Goal: Task Accomplishment & Management: Manage account settings

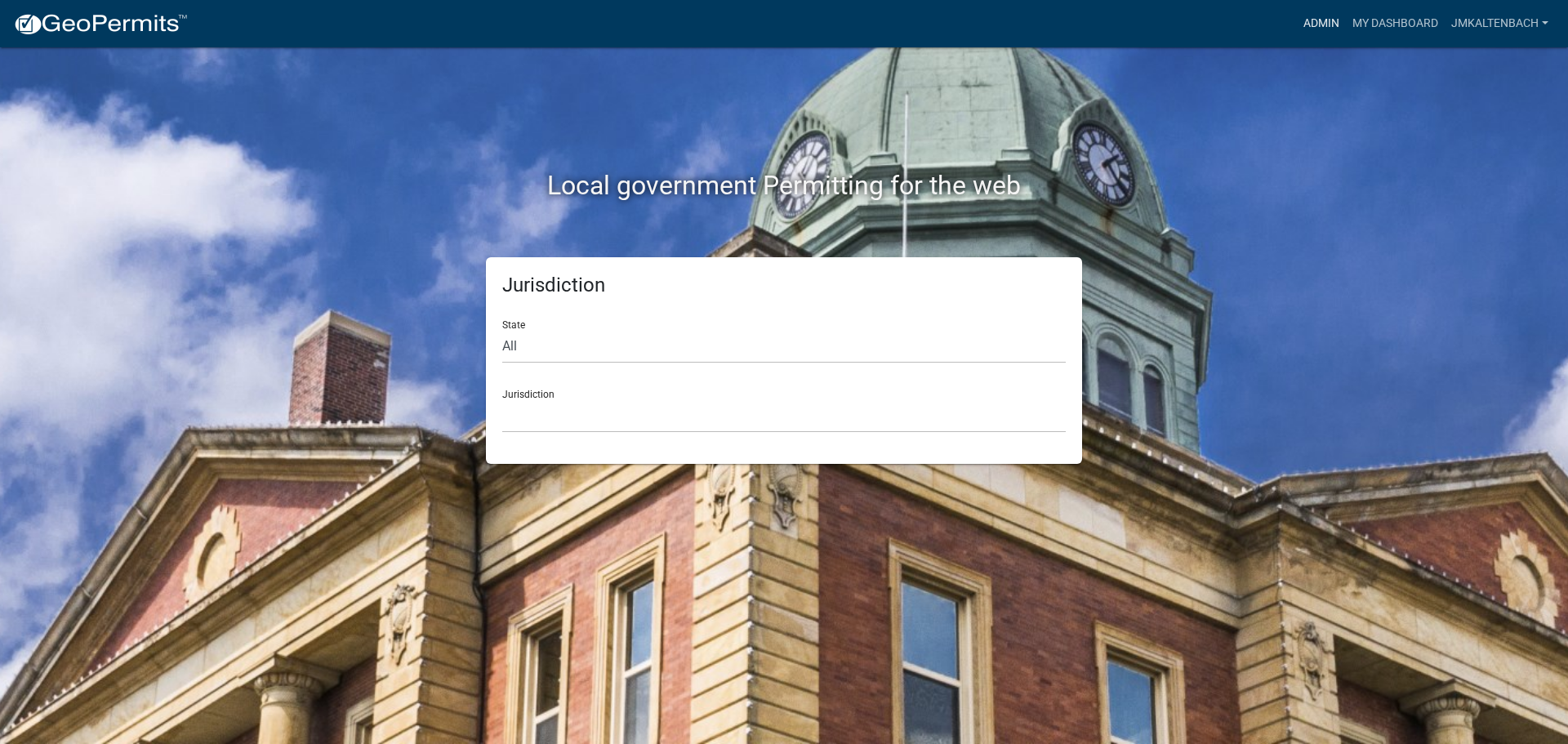
click at [1305, 21] on link "Admin" at bounding box center [1322, 24] width 49 height 31
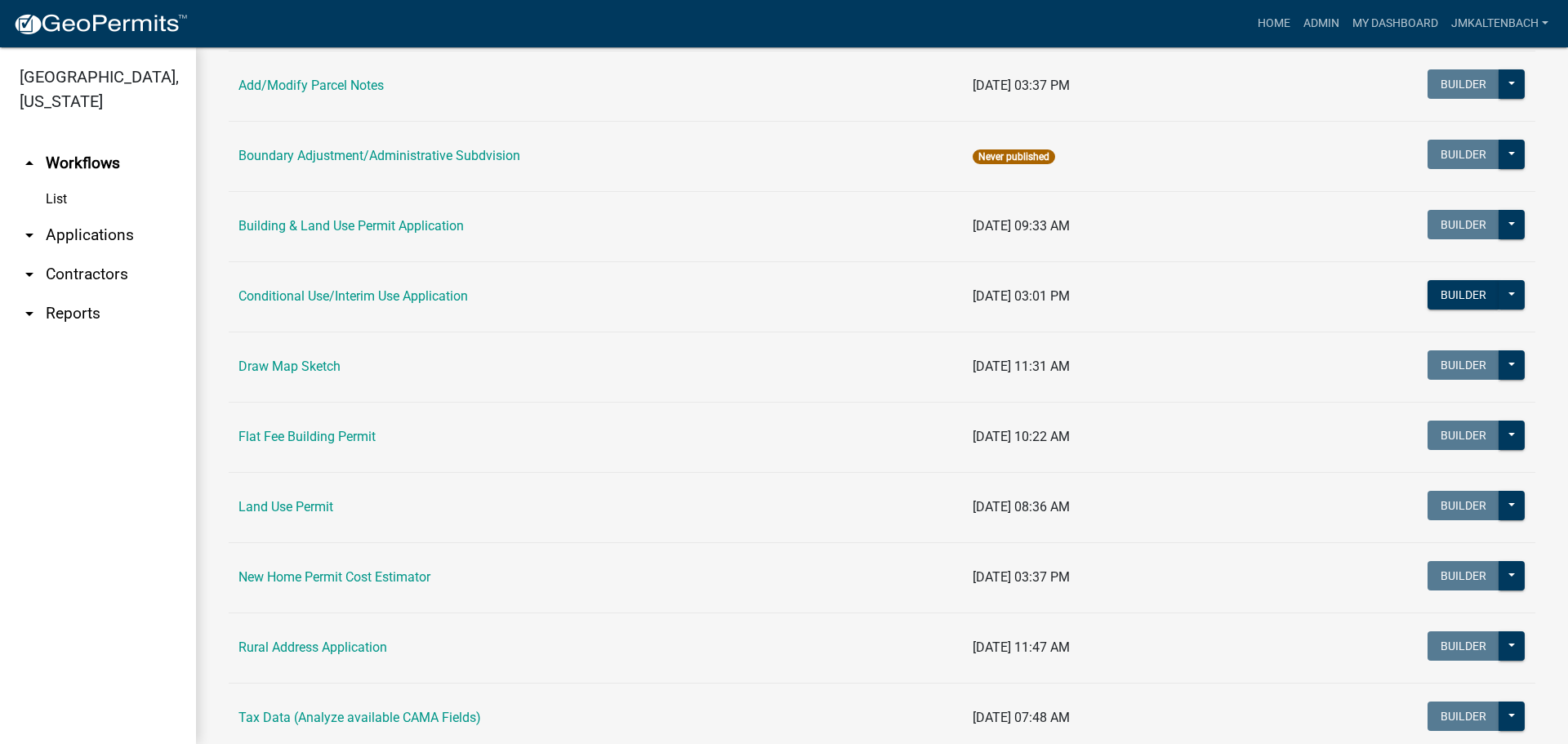
scroll to position [163, 0]
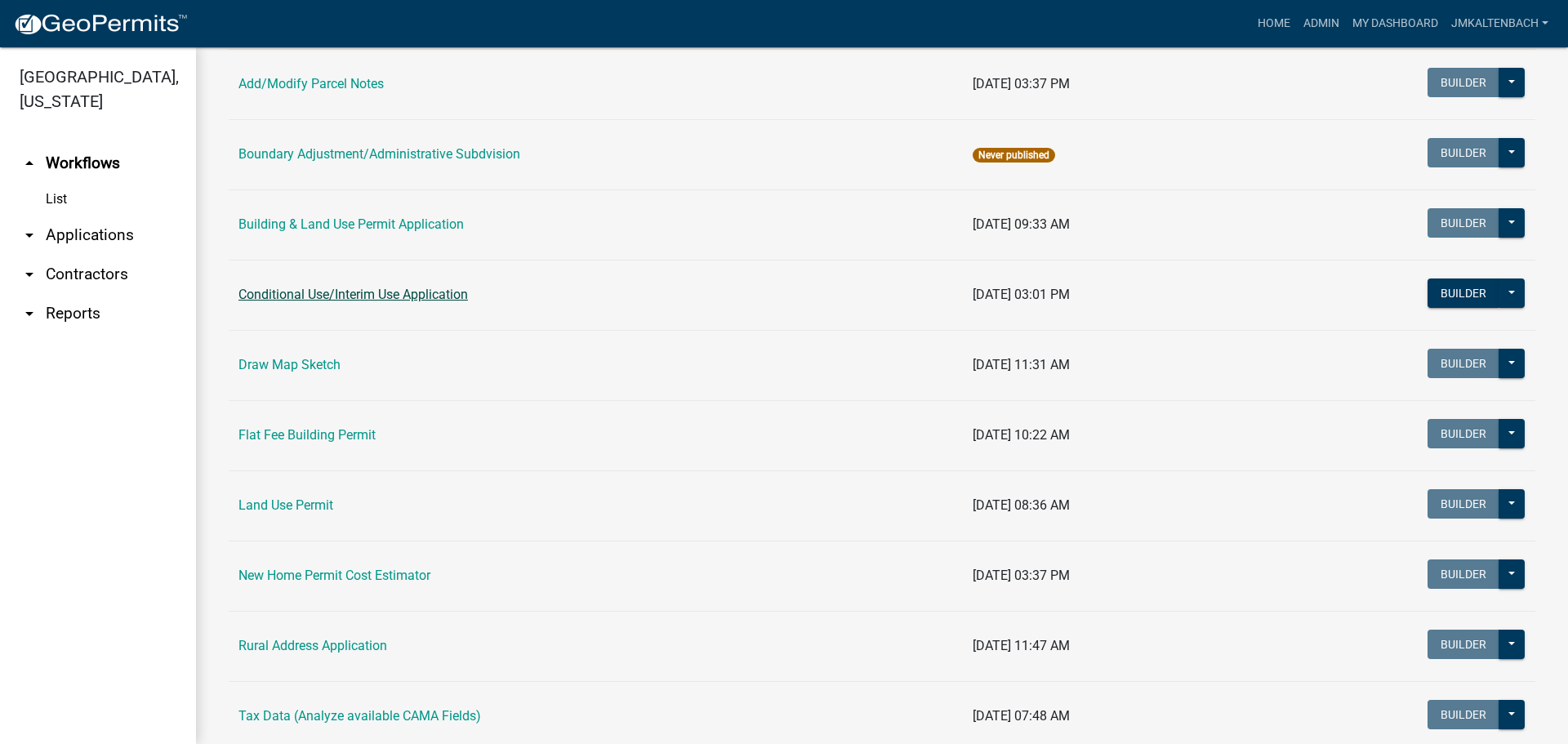
click at [413, 299] on link "Conditional Use/Interim Use Application" at bounding box center [353, 295] width 229 height 15
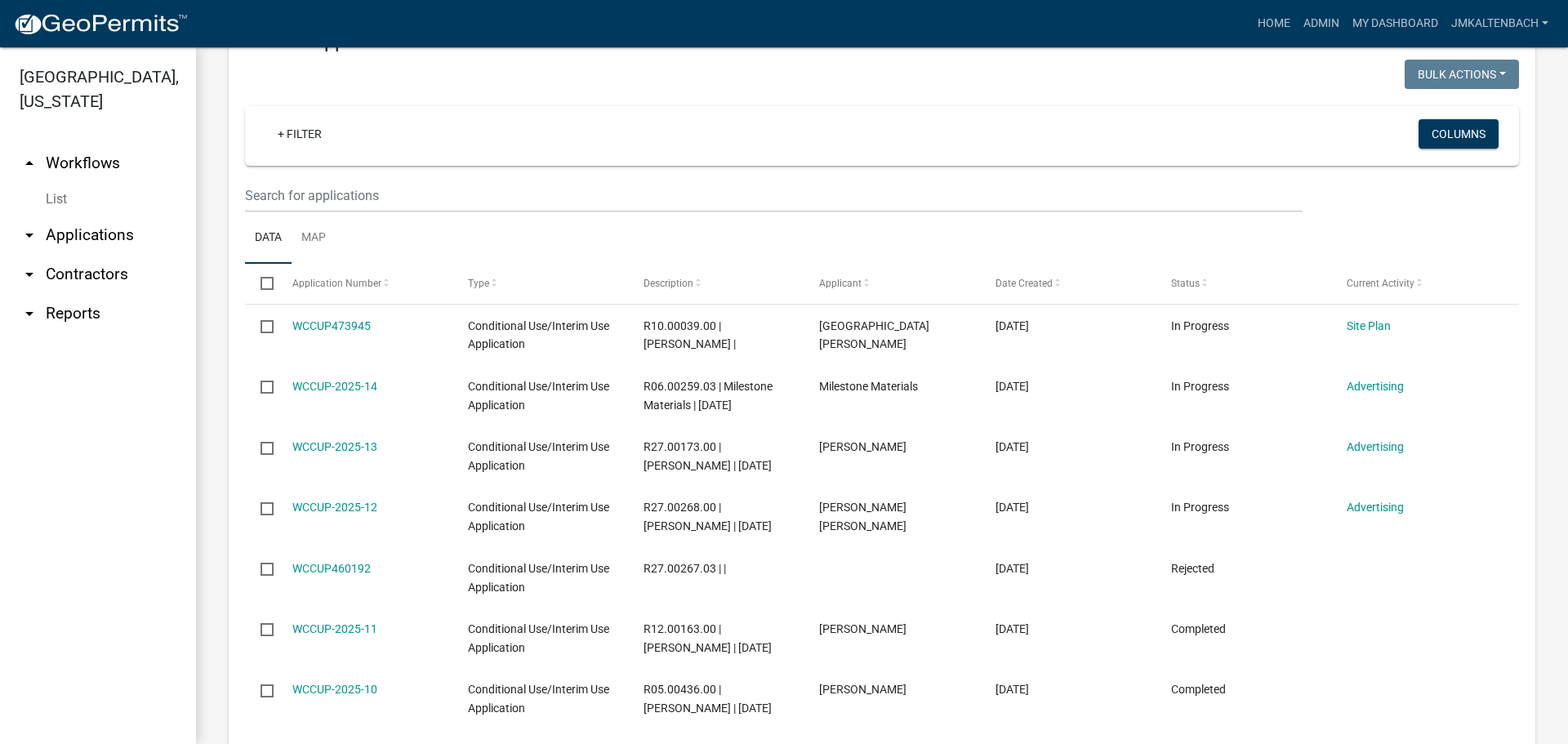
scroll to position [736, 0]
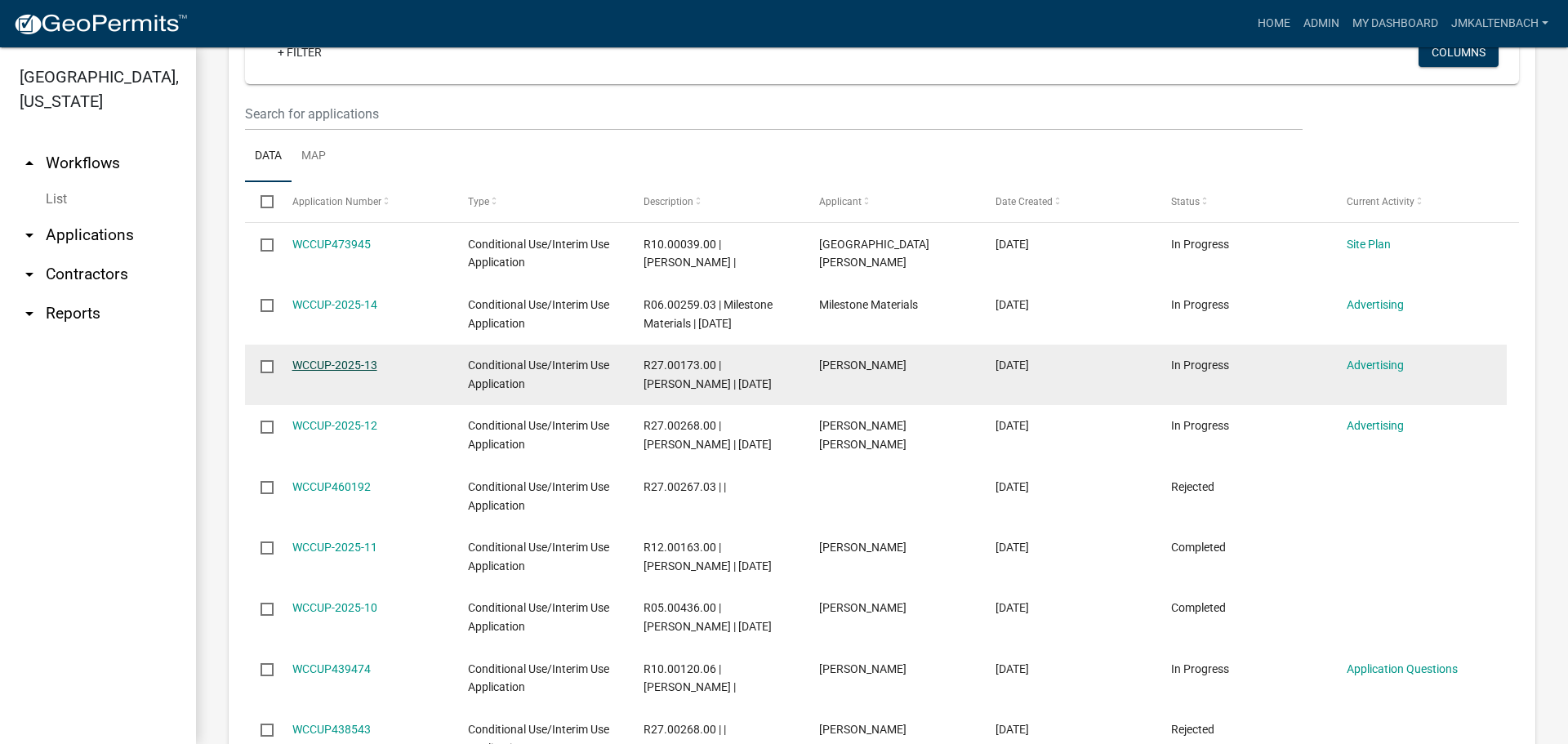
click at [329, 365] on link "WCCUP-2025-13" at bounding box center [335, 365] width 85 height 13
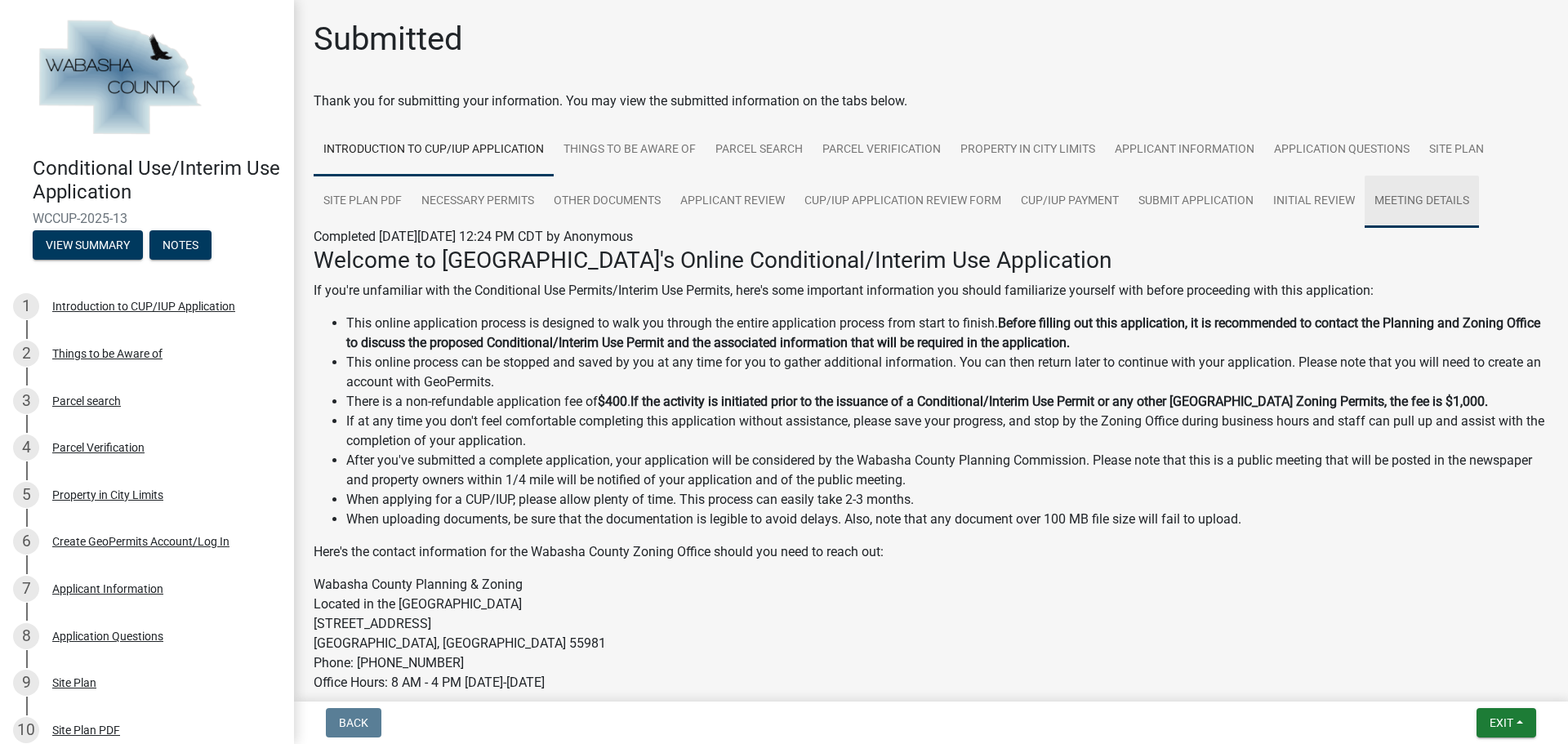
click at [1419, 206] on link "Meeting Details" at bounding box center [1422, 201] width 114 height 52
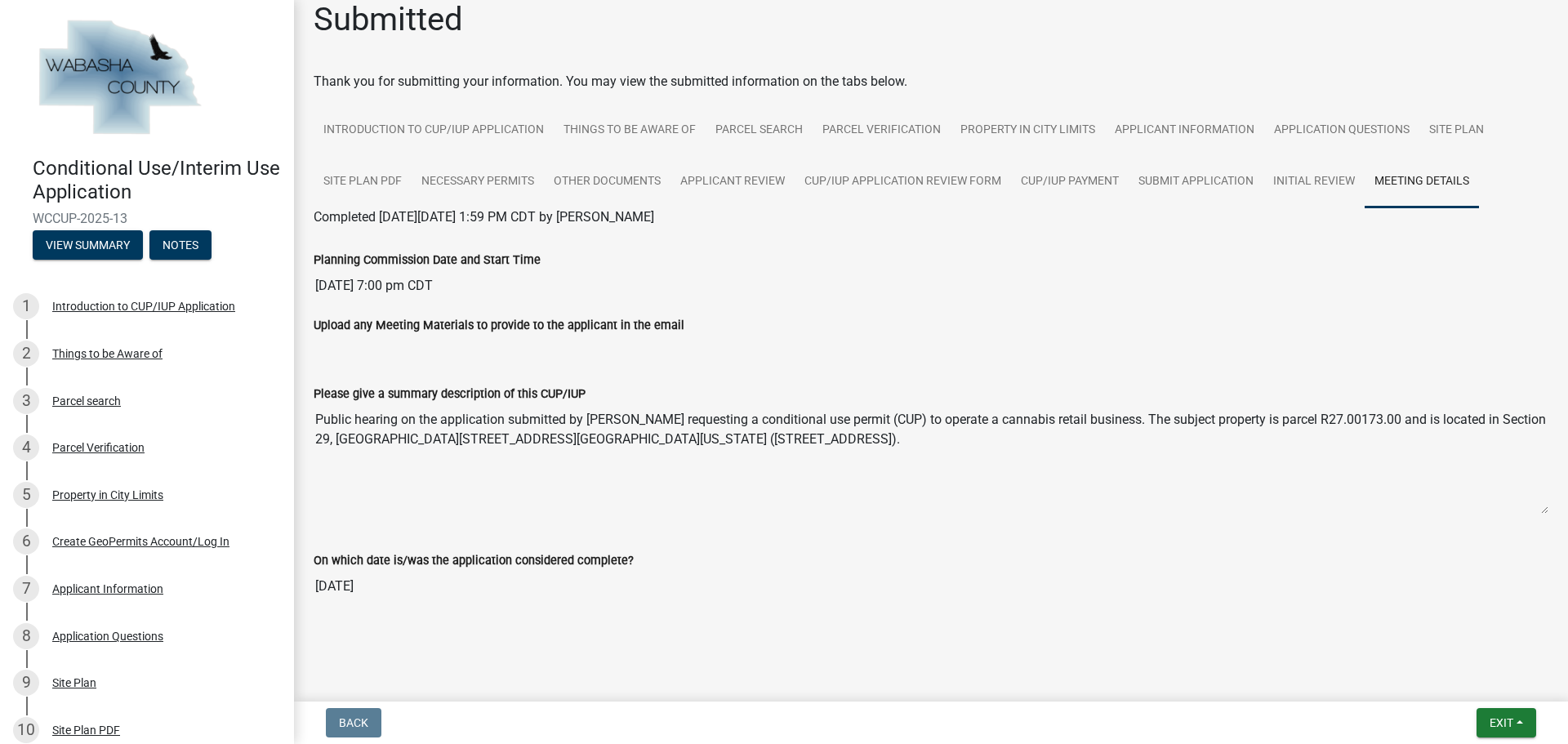
scroll to position [24, 0]
